Goal: Task Accomplishment & Management: Manage account settings

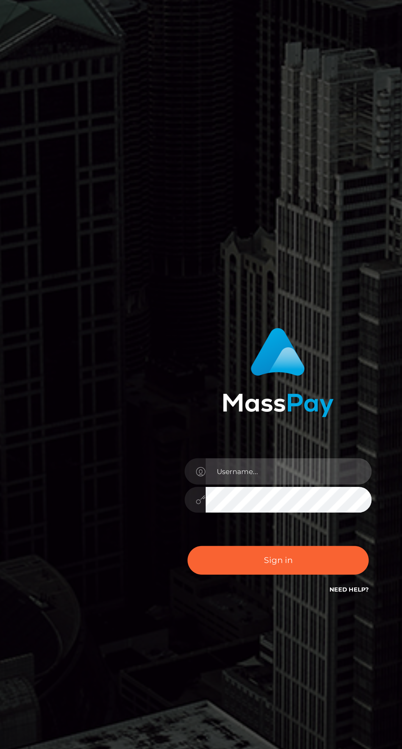
click at [178, 383] on input "text" at bounding box center [206, 376] width 83 height 13
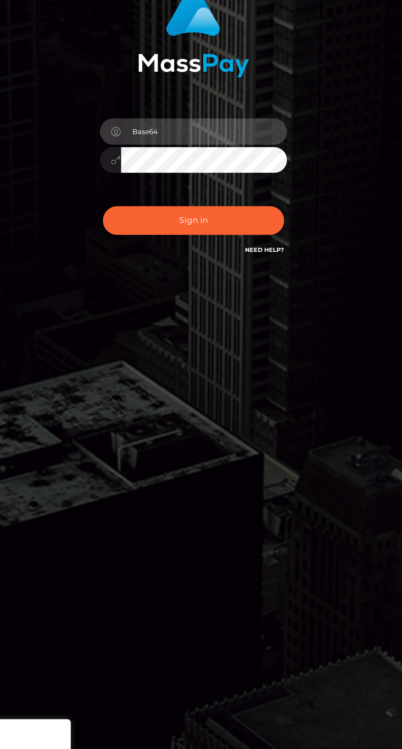
click at [172, 383] on input "Base64" at bounding box center [206, 376] width 83 height 13
type input "Base64"
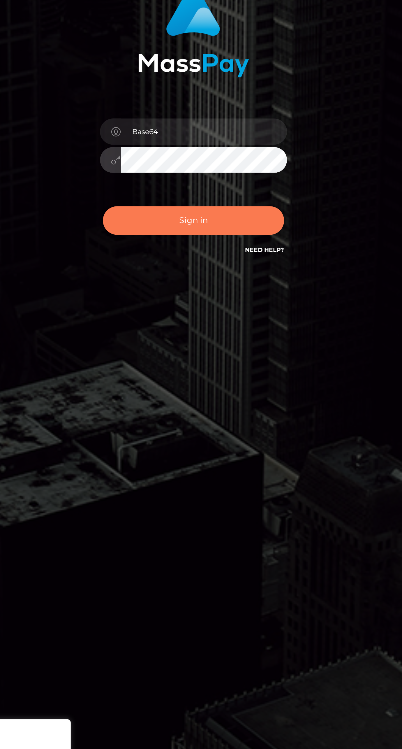
click at [184, 427] on button "Sign in" at bounding box center [201, 420] width 90 height 14
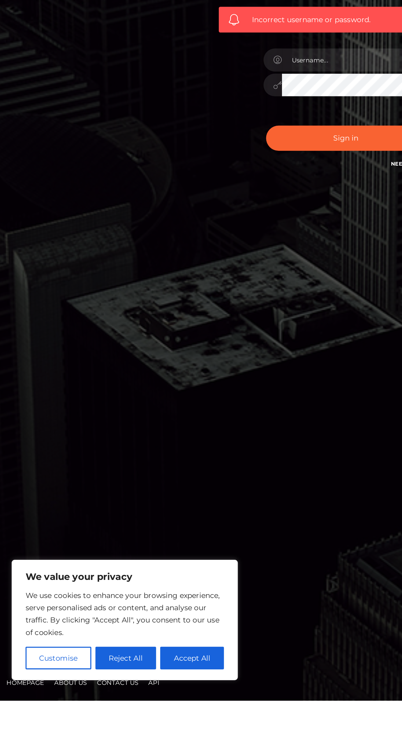
click at [43, 615] on div "Incorrect username or password." at bounding box center [201, 374] width 402 height 749
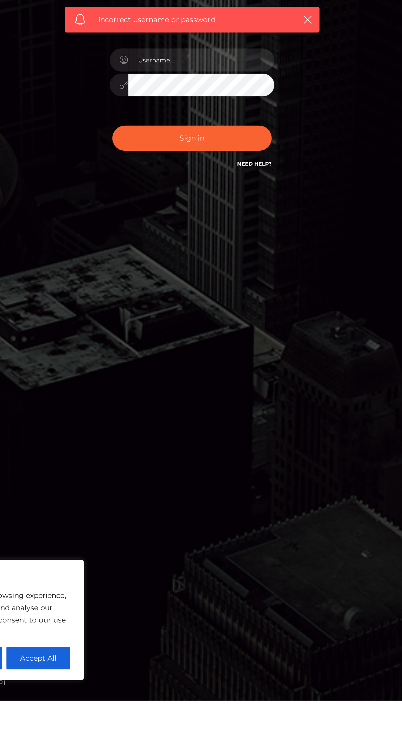
click at [232, 446] on link "Need Help?" at bounding box center [237, 445] width 20 height 4
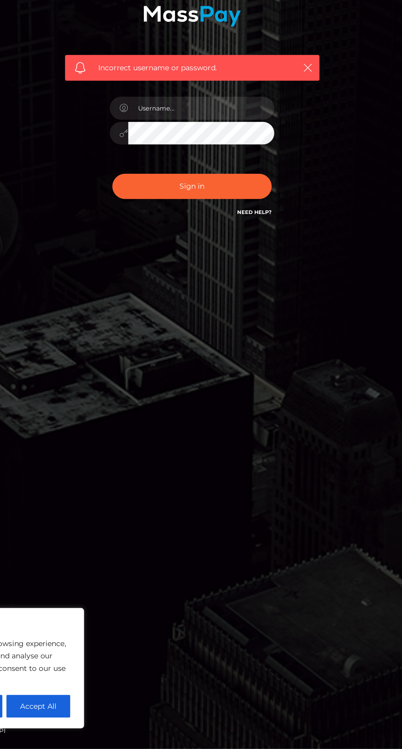
scroll to position [46, 0]
